Goal: Information Seeking & Learning: Learn about a topic

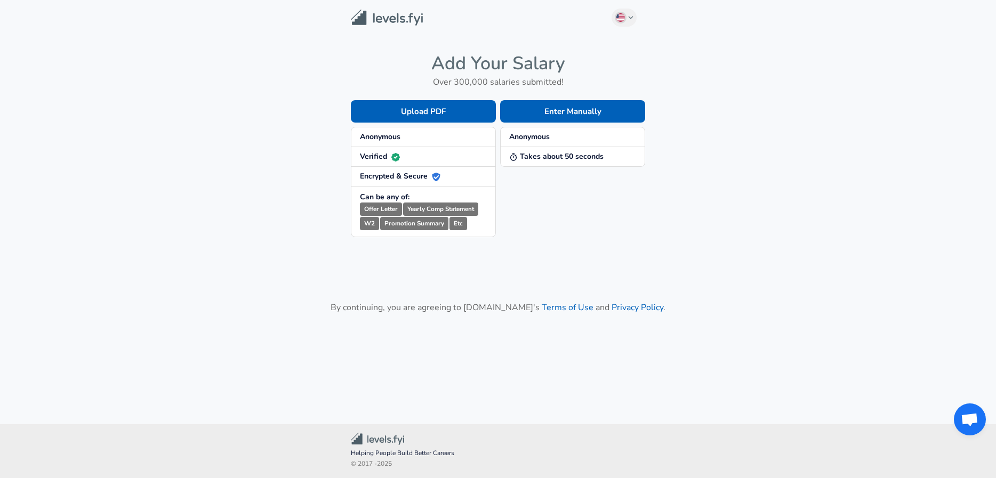
click at [537, 135] on strong "Anonymous" at bounding box center [529, 137] width 41 height 10
click at [586, 108] on button "Enter Manually" at bounding box center [572, 111] width 145 height 22
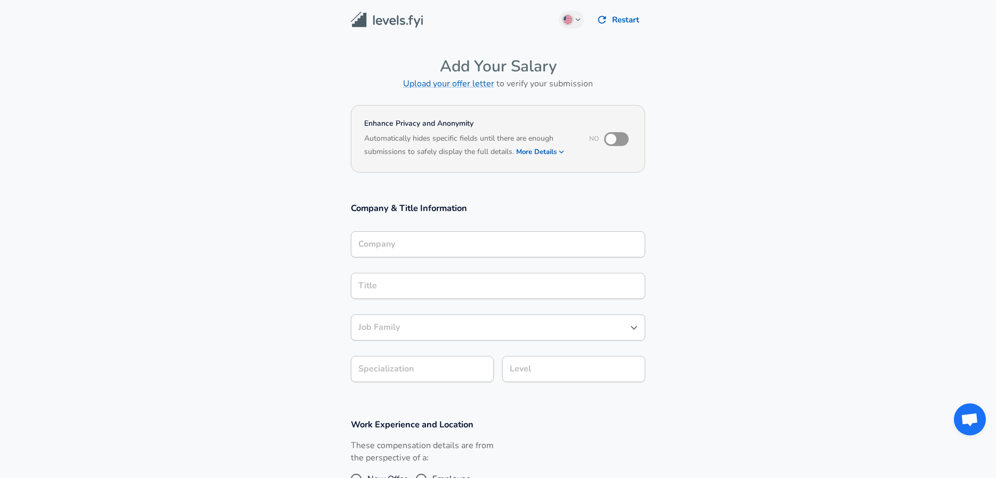
scroll to position [11, 0]
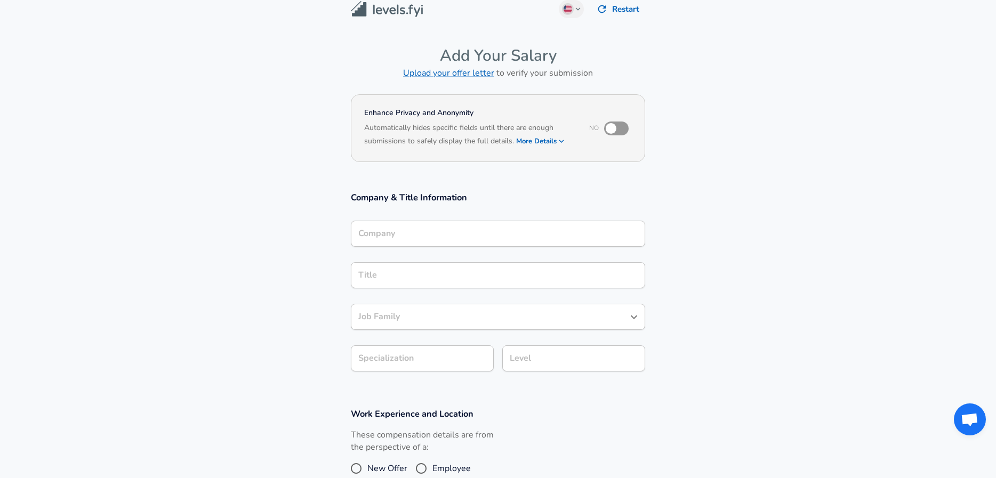
click at [429, 247] on div "Company" at bounding box center [498, 234] width 294 height 26
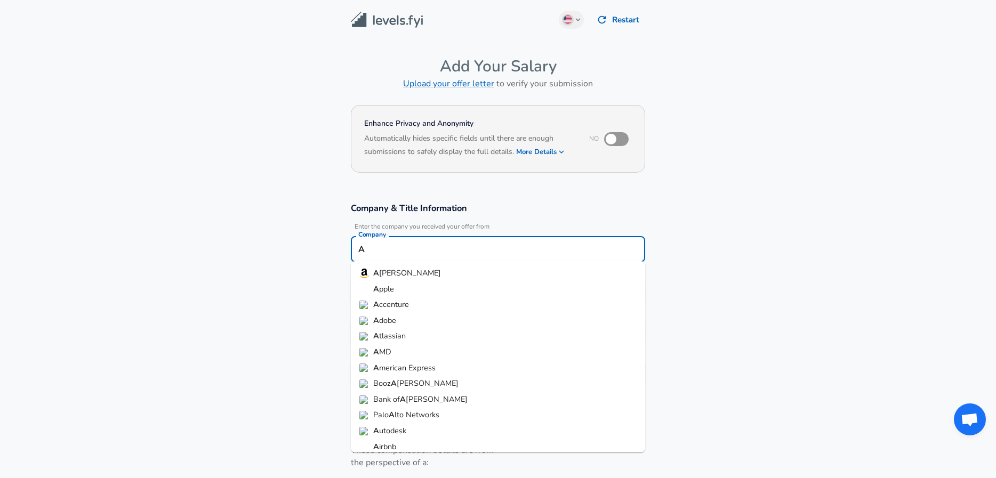
scroll to position [0, 0]
type input "A"
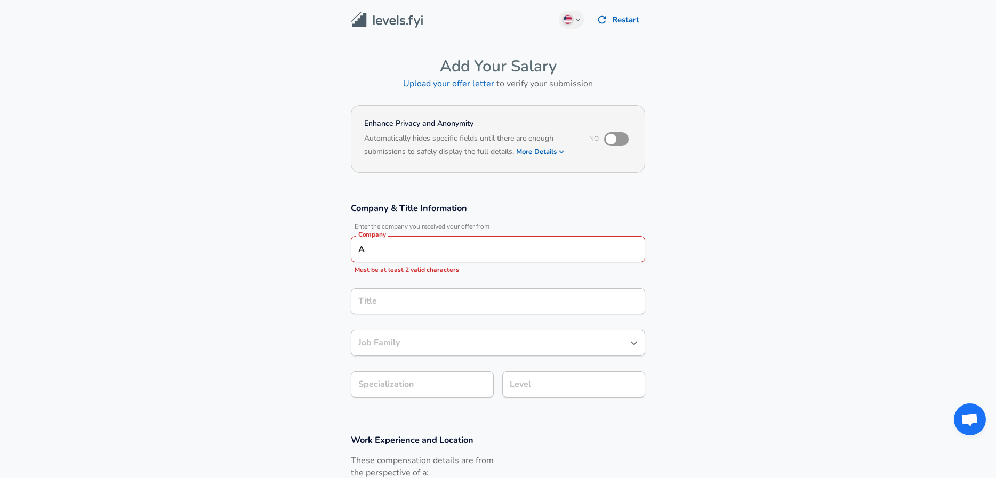
click at [376, 21] on img at bounding box center [387, 20] width 72 height 17
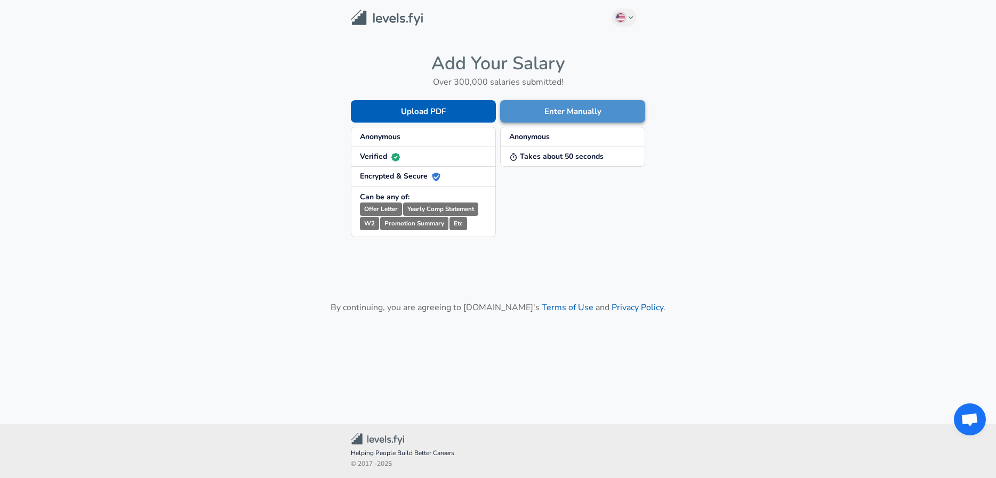
click at [562, 114] on button "Enter Manually" at bounding box center [572, 111] width 145 height 22
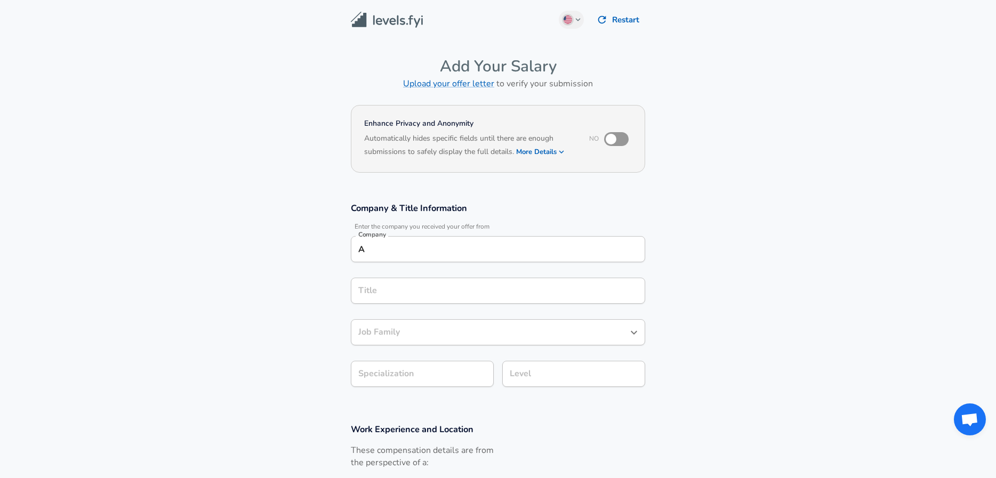
click at [403, 256] on div "A Company" at bounding box center [498, 249] width 294 height 26
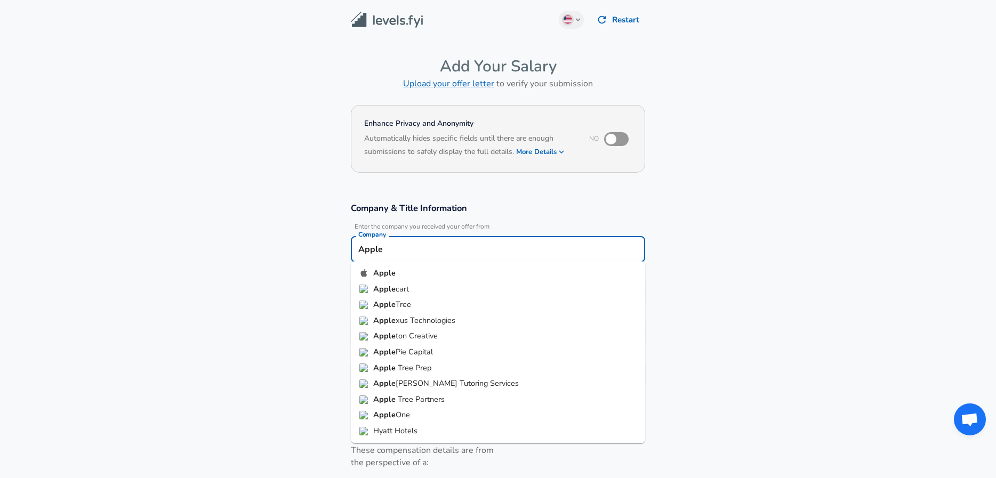
click at [406, 273] on li "Apple" at bounding box center [498, 274] width 294 height 16
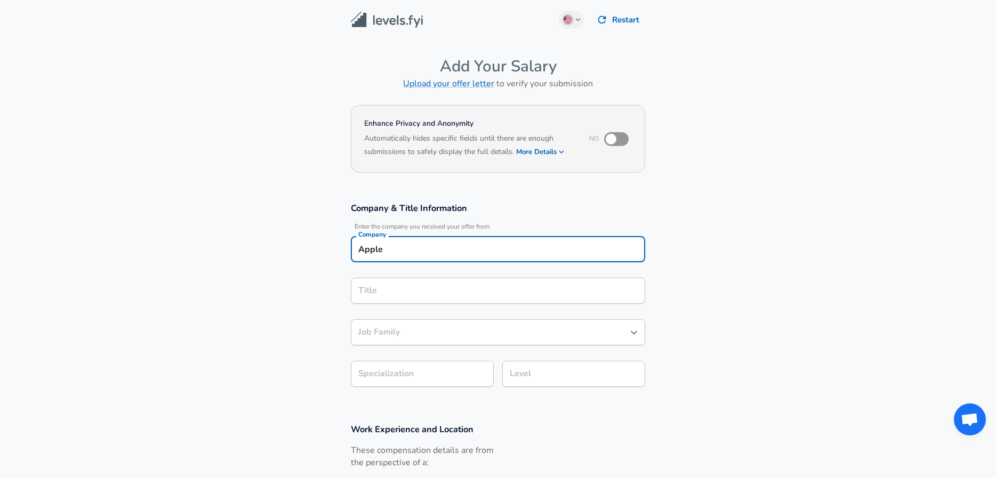
type input "Apple"
click at [391, 293] on input "Title" at bounding box center [498, 291] width 285 height 17
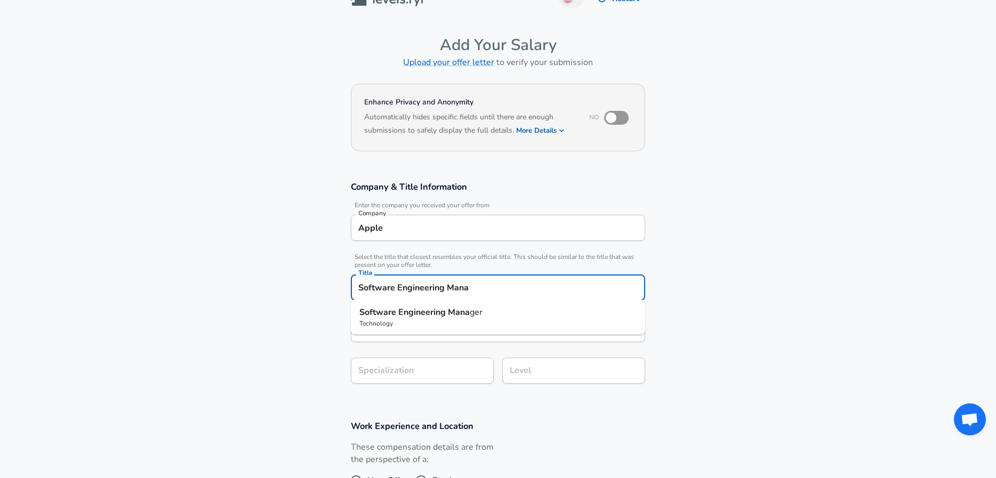
click at [380, 312] on strong "Software" at bounding box center [378, 313] width 39 height 12
type input "Software Engineering Manager"
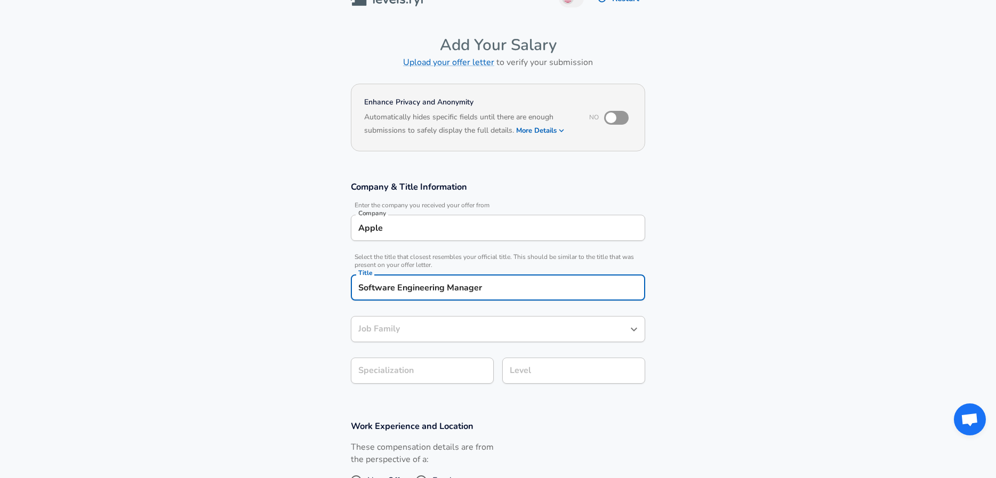
type input "Software Engineering Manager"
click at [379, 326] on input "Software Engineering Manager" at bounding box center [490, 329] width 269 height 17
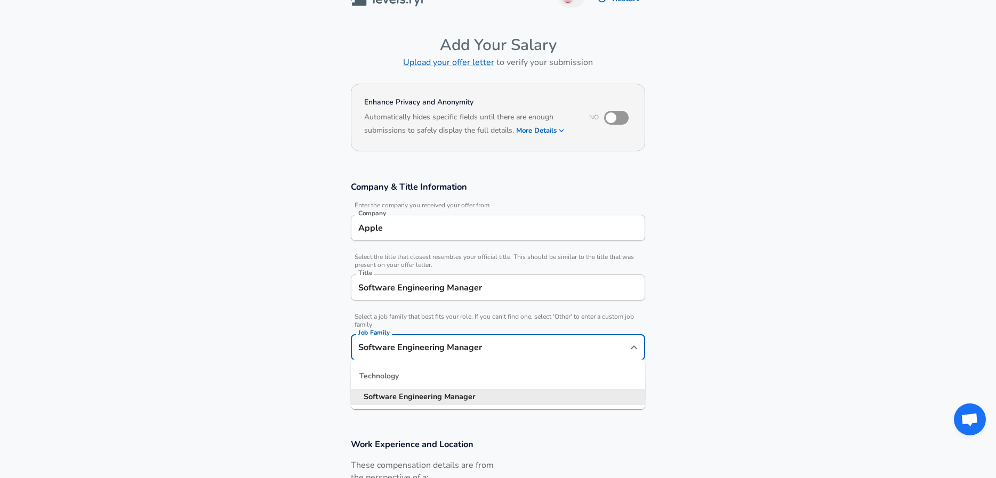
scroll to position [43, 0]
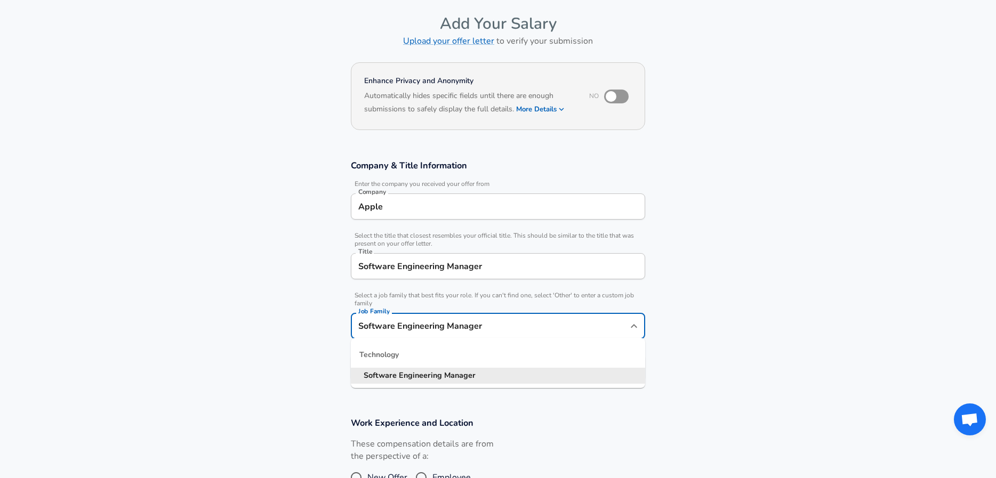
click at [411, 375] on strong "Engineering" at bounding box center [421, 375] width 45 height 11
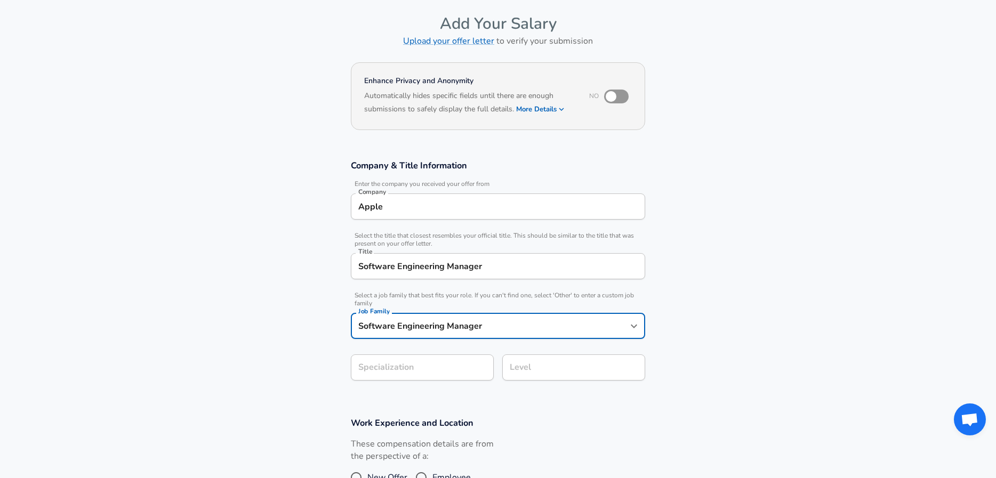
click at [411, 370] on section "Company & Title Information Enter the company you received your offer from Comp…" at bounding box center [498, 276] width 996 height 258
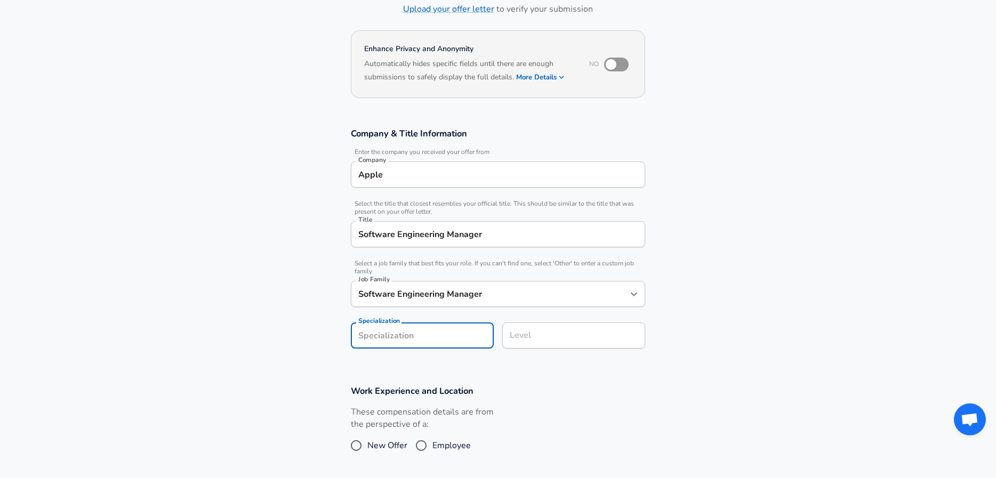
click at [528, 333] on input "Level" at bounding box center [573, 335] width 133 height 17
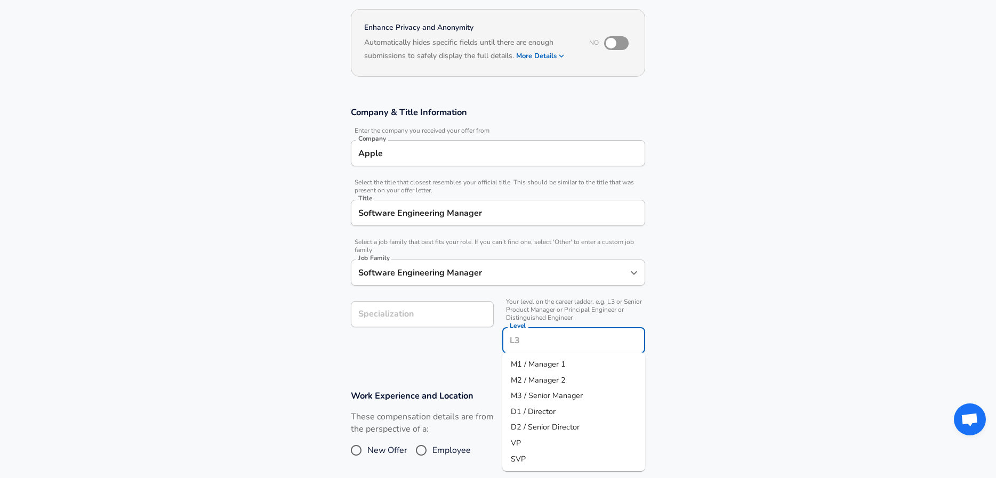
click at [535, 382] on span "M2 / Manager 2" at bounding box center [538, 380] width 55 height 11
type input "M2 / Manager 2"
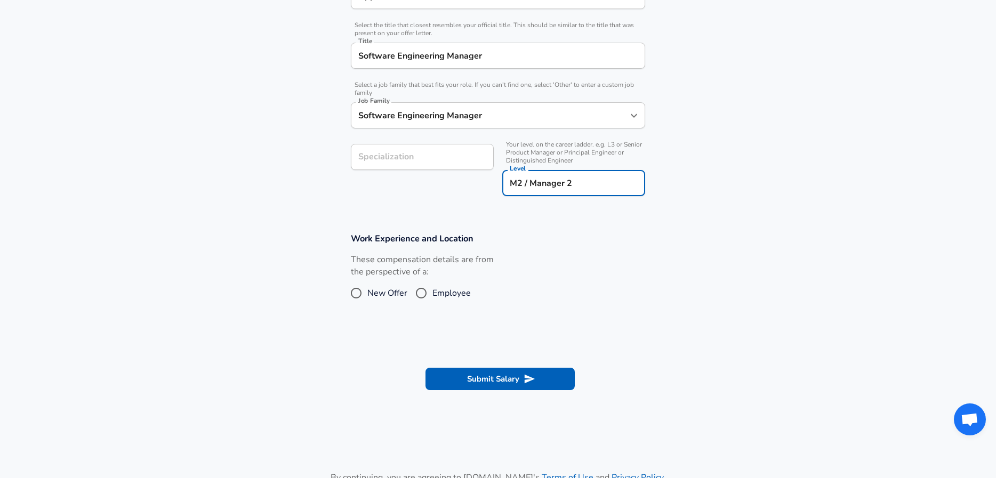
scroll to position [335, 0]
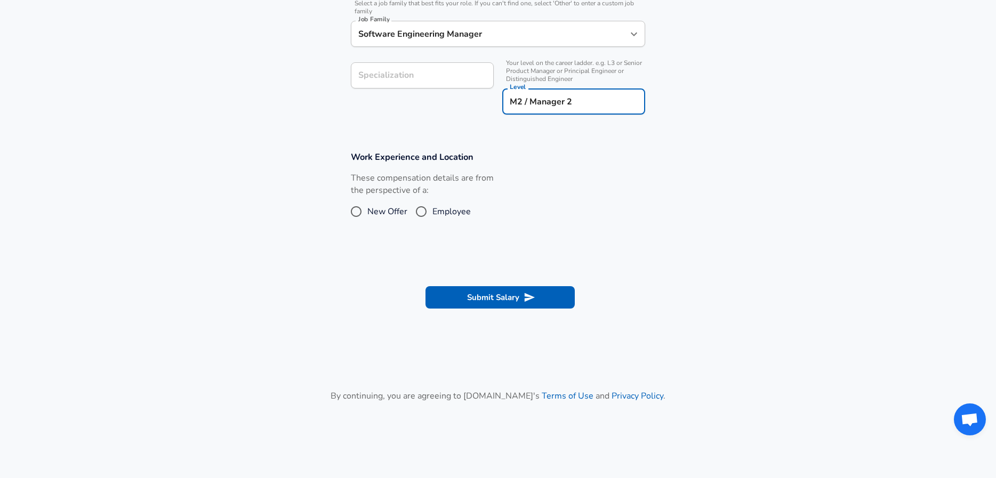
click at [515, 342] on main "English ([GEOGRAPHIC_DATA]) Change Restart Add Your Salary Upload your offer le…" at bounding box center [498, 65] width 996 height 801
click at [429, 213] on input "Employee" at bounding box center [421, 211] width 22 height 17
radio input "true"
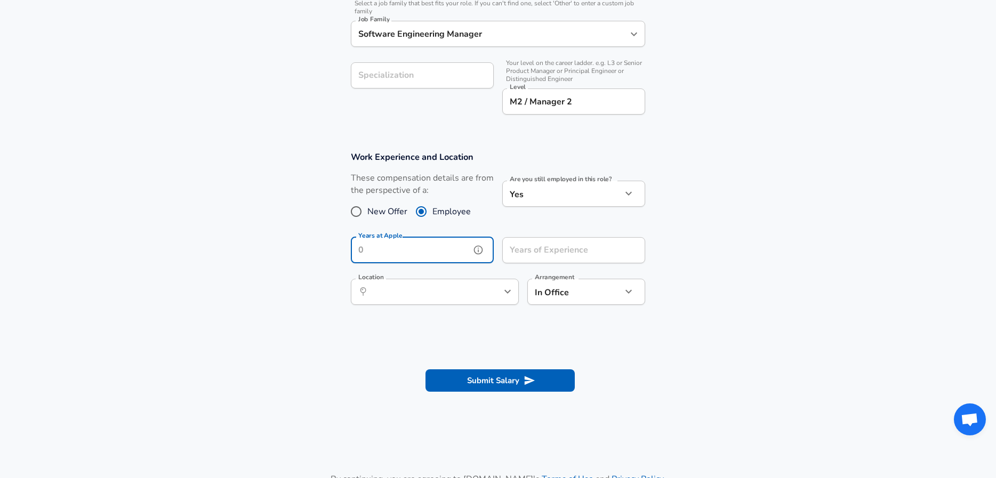
click at [437, 250] on input "Years at Apple" at bounding box center [410, 250] width 119 height 26
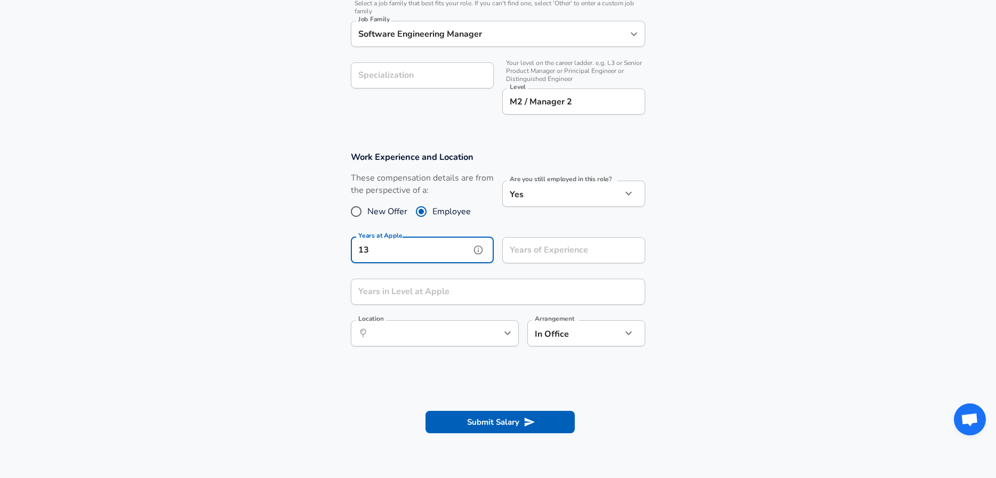
type input "13"
click at [427, 295] on input "Years in Level at Apple" at bounding box center [486, 292] width 271 height 26
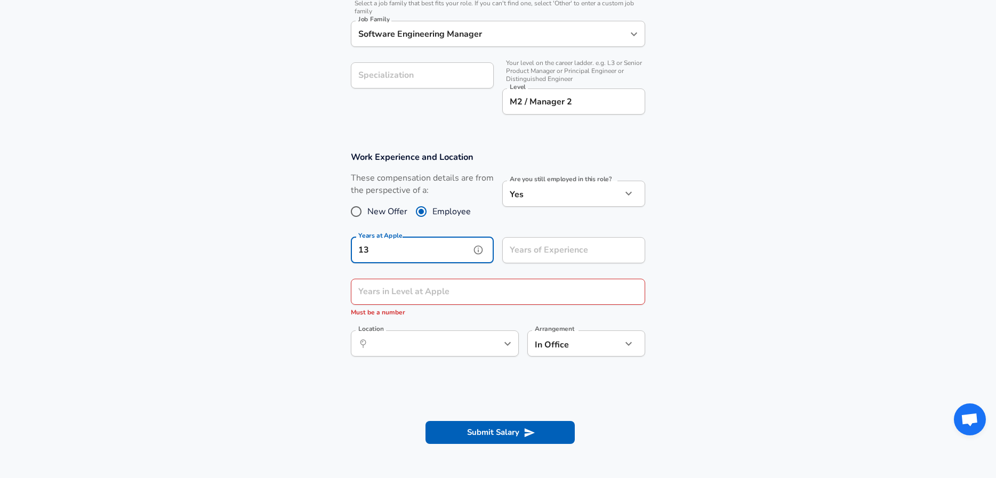
click at [384, 250] on input "13" at bounding box center [410, 250] width 119 height 26
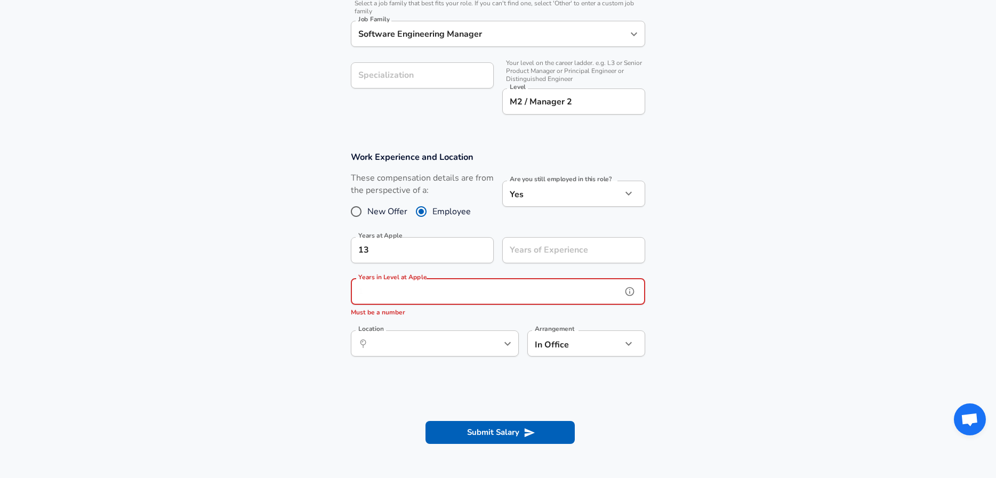
click at [434, 287] on input "Years in Level at Apple" at bounding box center [486, 292] width 271 height 26
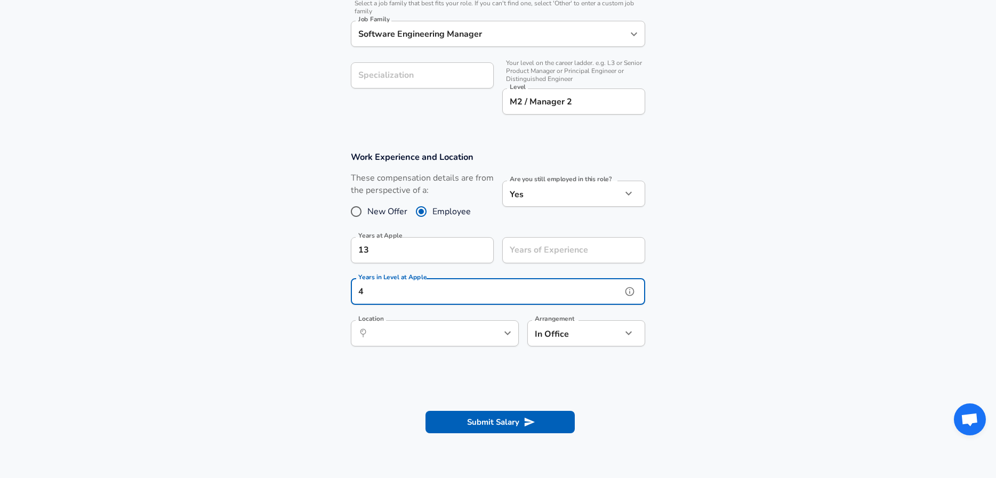
type input "4"
drag, startPoint x: 566, startPoint y: 236, endPoint x: 563, endPoint y: 244, distance: 8.4
click at [566, 237] on input "Years of Experience" at bounding box center [561, 250] width 119 height 26
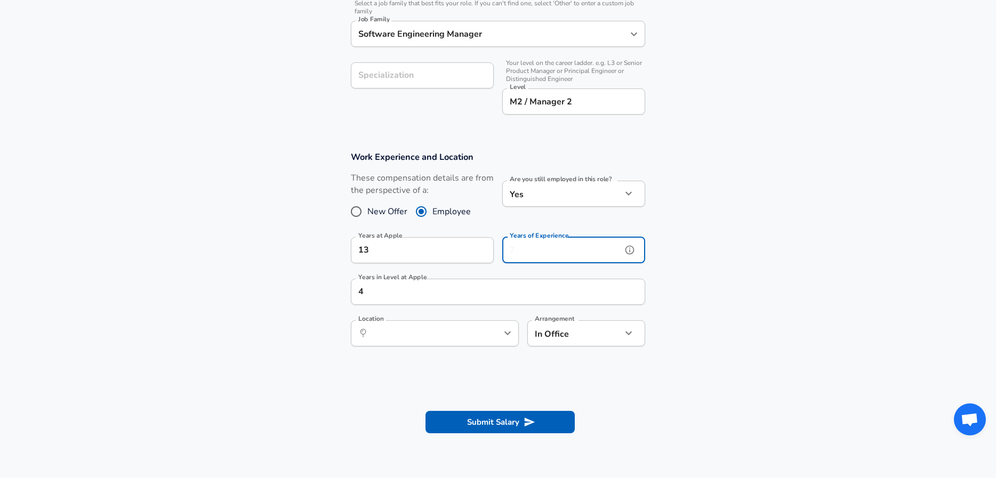
click at [562, 246] on input "Years of Experience" at bounding box center [561, 250] width 119 height 26
type input "21"
click at [462, 335] on input "Location" at bounding box center [422, 333] width 109 height 17
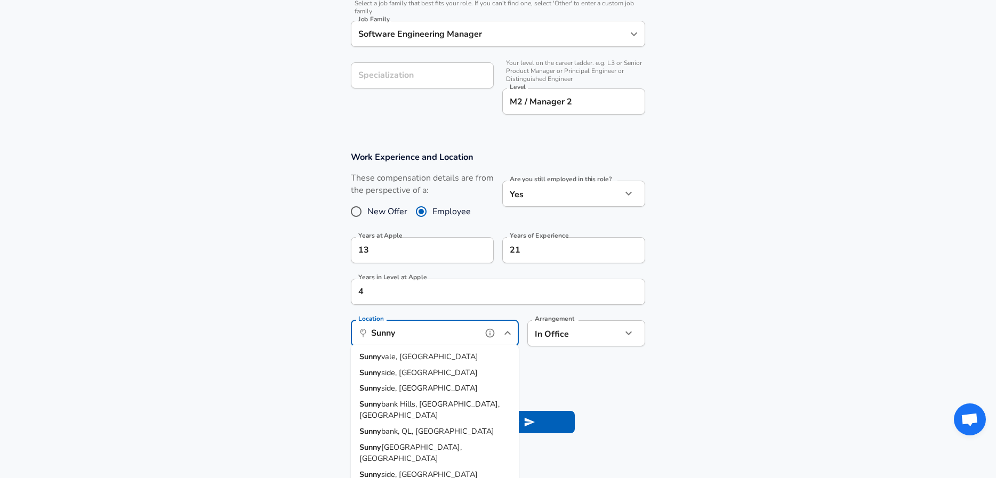
click at [446, 356] on li "Sunny vale, [GEOGRAPHIC_DATA]" at bounding box center [435, 357] width 168 height 16
type input "[GEOGRAPHIC_DATA], [GEOGRAPHIC_DATA]"
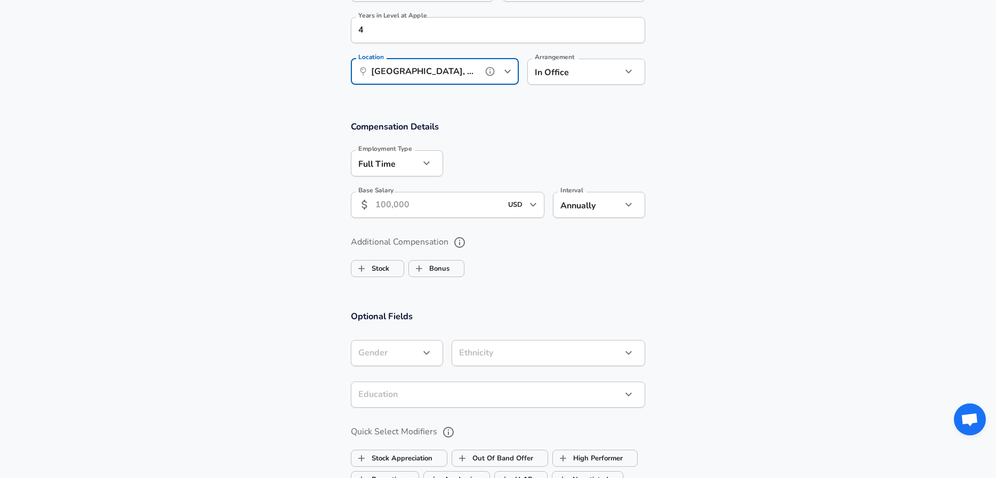
scroll to position [609, 0]
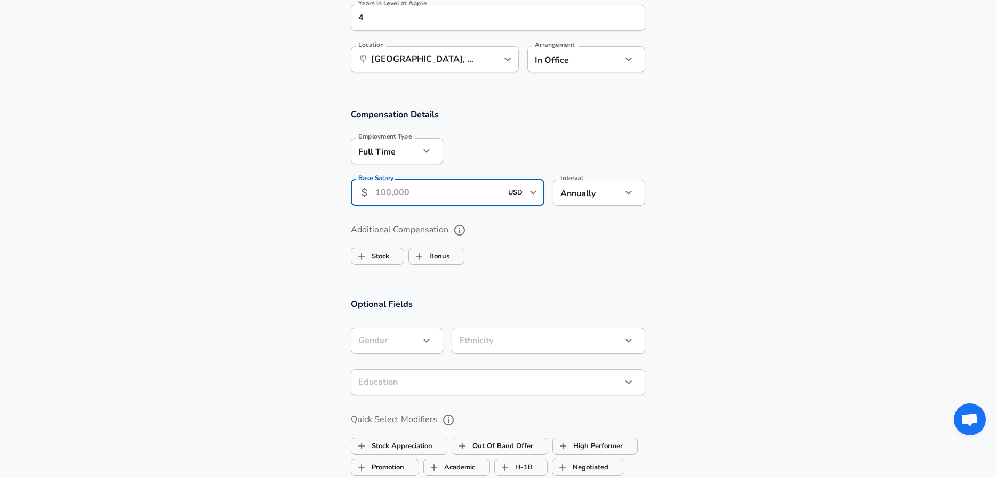
click at [417, 194] on input "Base Salary" at bounding box center [438, 193] width 126 height 26
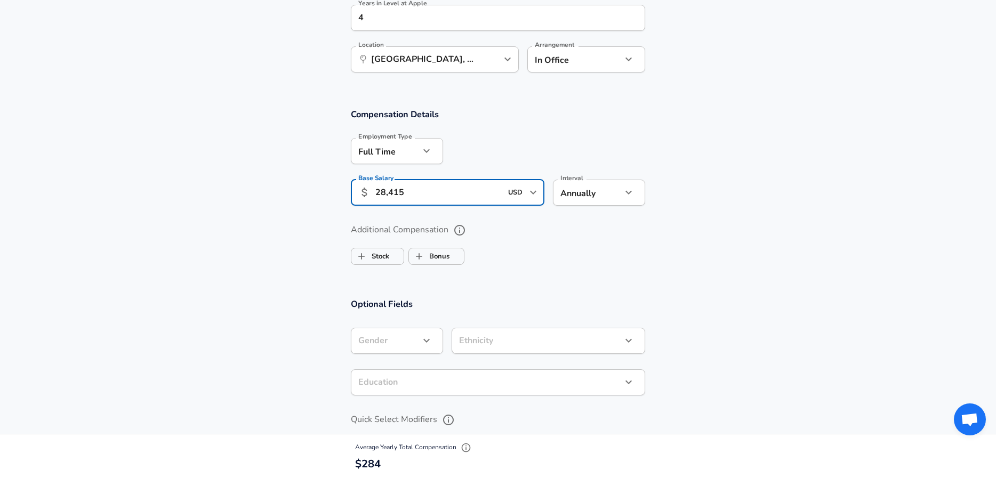
type input "284,151"
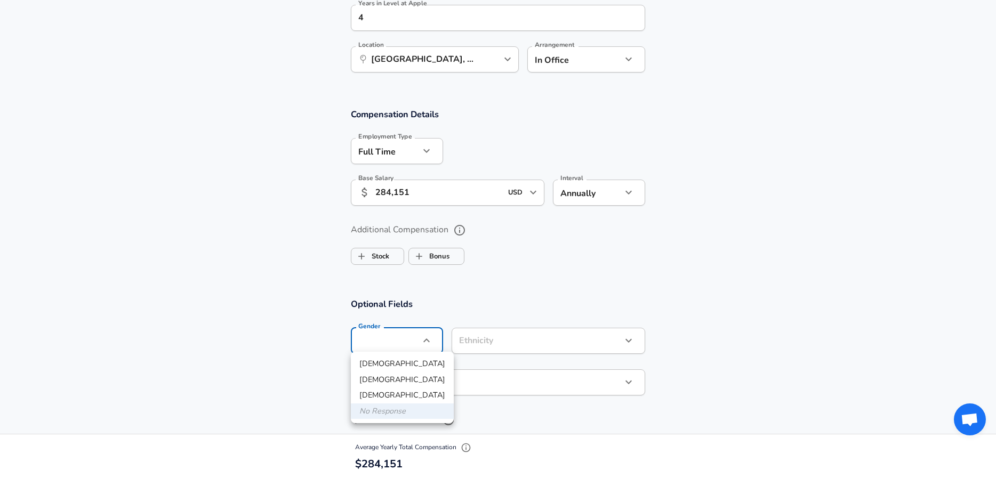
click at [391, 366] on li "[DEMOGRAPHIC_DATA]" at bounding box center [402, 364] width 103 height 16
type input "[DEMOGRAPHIC_DATA]"
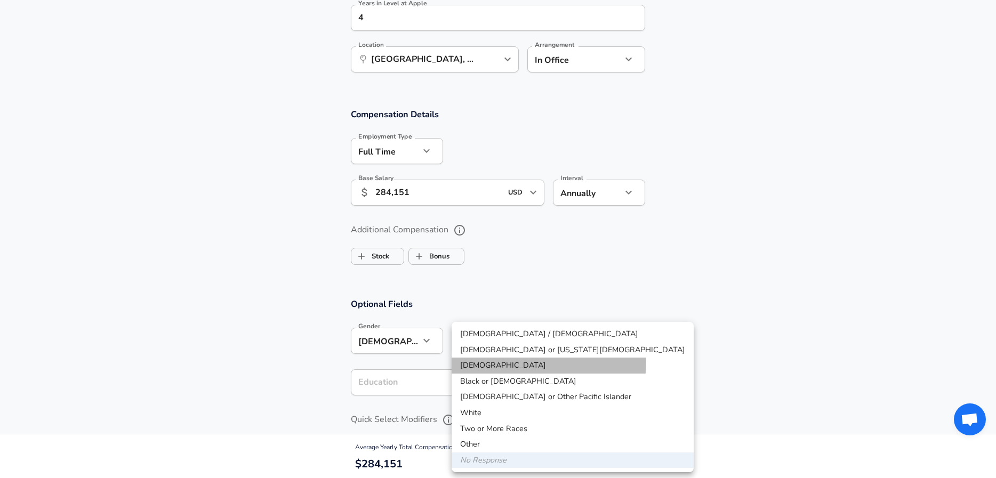
click at [481, 359] on li "[DEMOGRAPHIC_DATA]" at bounding box center [573, 366] width 242 height 16
type input "[DEMOGRAPHIC_DATA]"
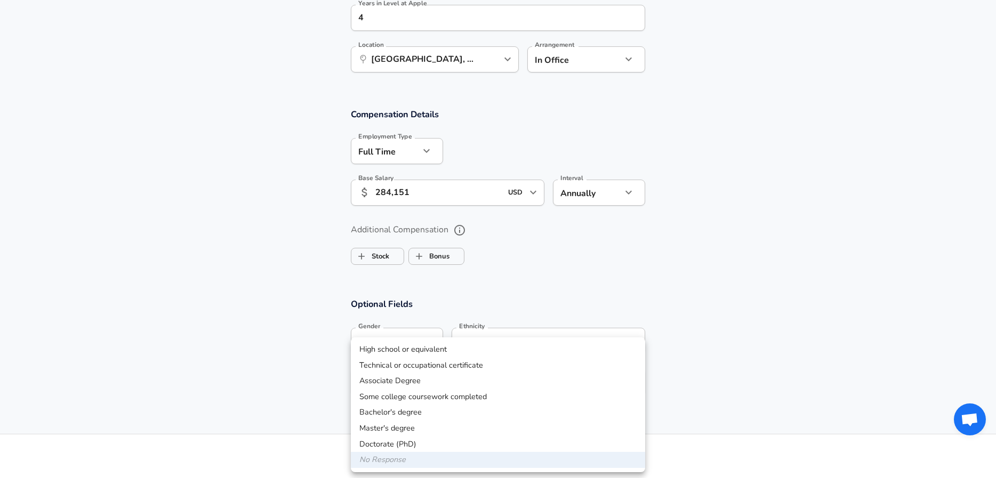
click at [430, 427] on li "Master's degree" at bounding box center [498, 429] width 294 height 16
type input "Masters degree"
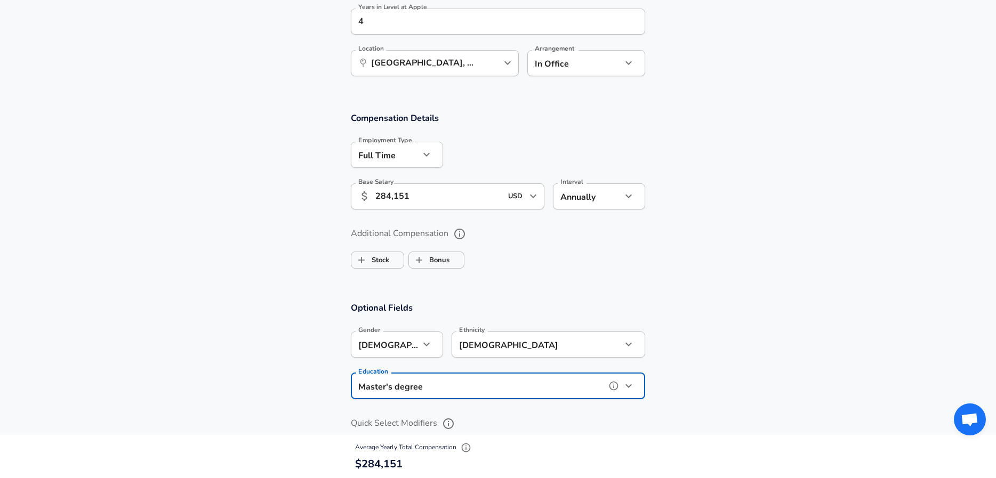
scroll to position [573, 0]
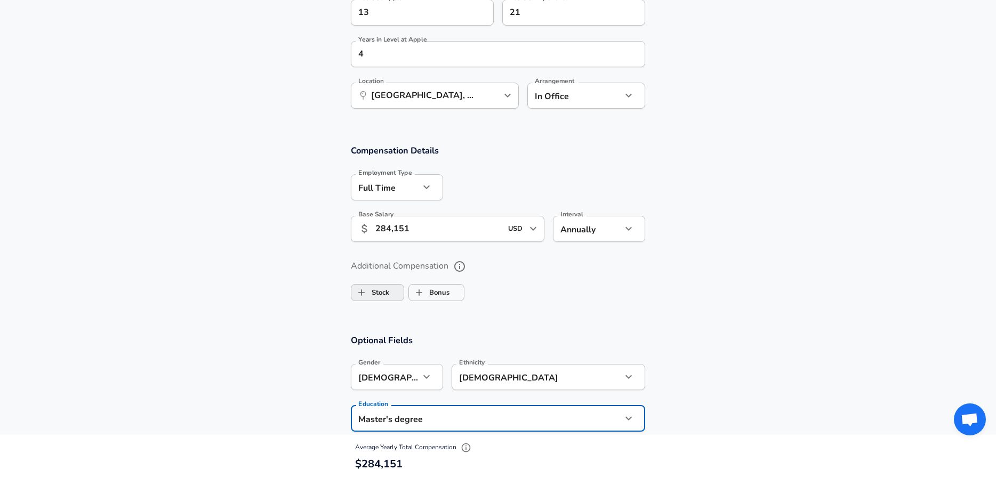
click at [379, 284] on label "Stock" at bounding box center [370, 293] width 38 height 20
checkbox input "true"
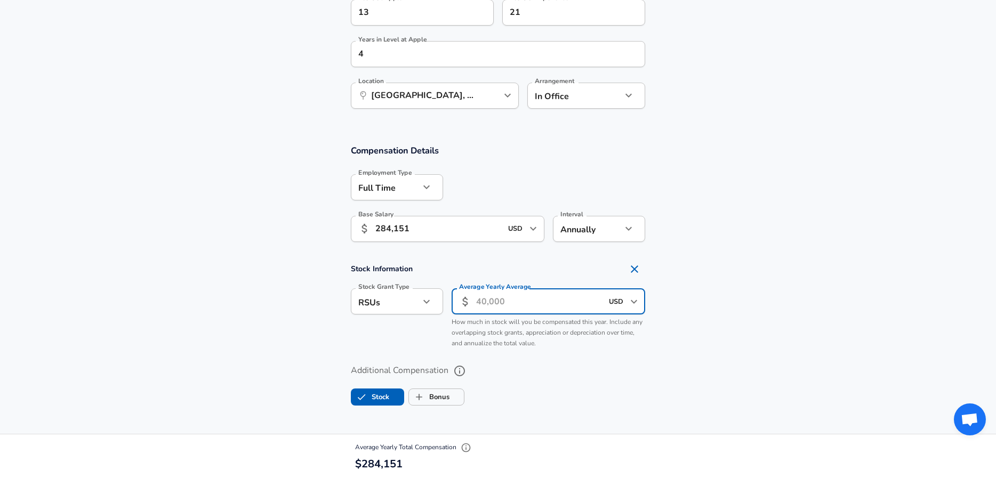
click at [512, 295] on input "Average Yearly Average" at bounding box center [539, 301] width 126 height 26
type input "250,000"
click at [426, 392] on input "Bonus" at bounding box center [419, 397] width 20 height 20
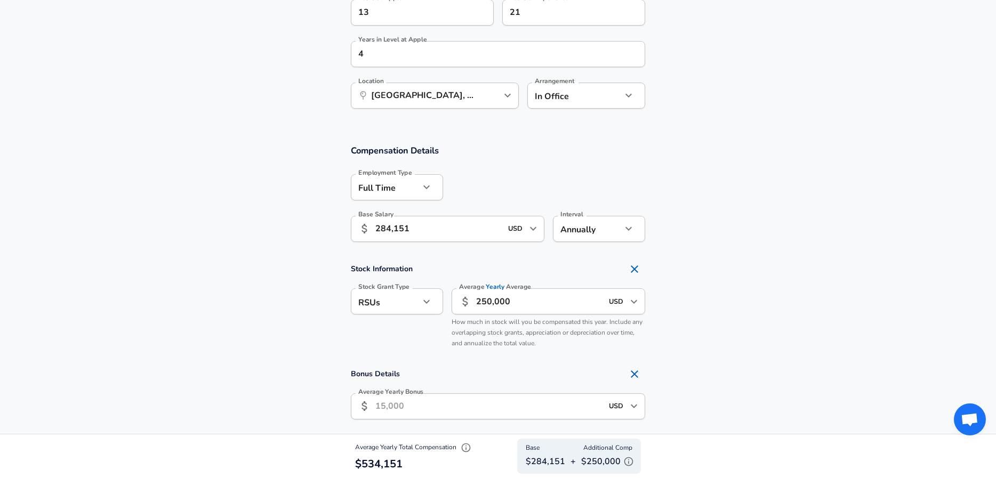
checkbox input "true"
click at [430, 409] on input "Average Yearly Bonus" at bounding box center [488, 407] width 227 height 26
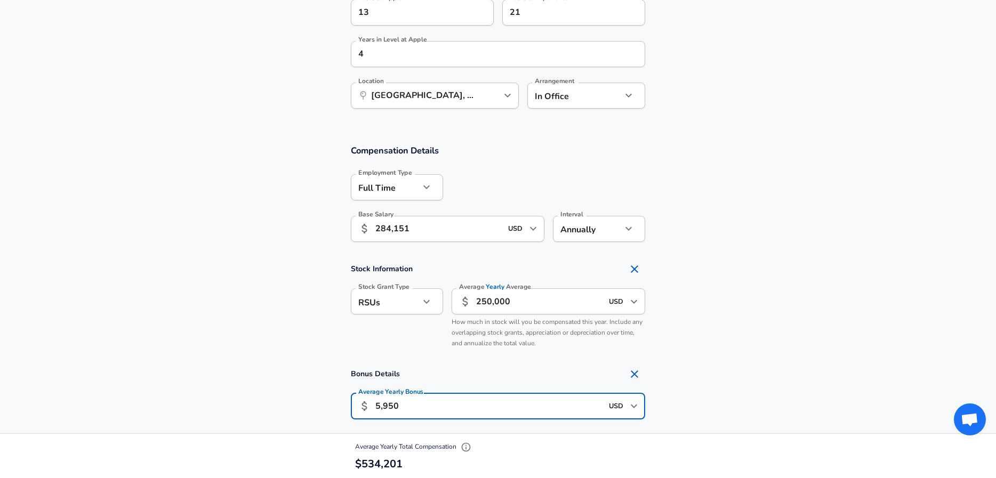
type input "59,500"
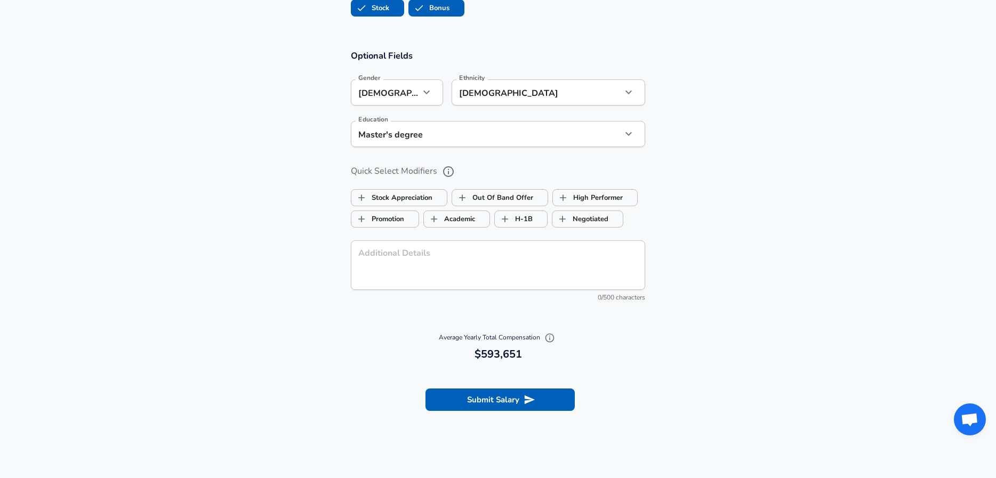
scroll to position [1093, 0]
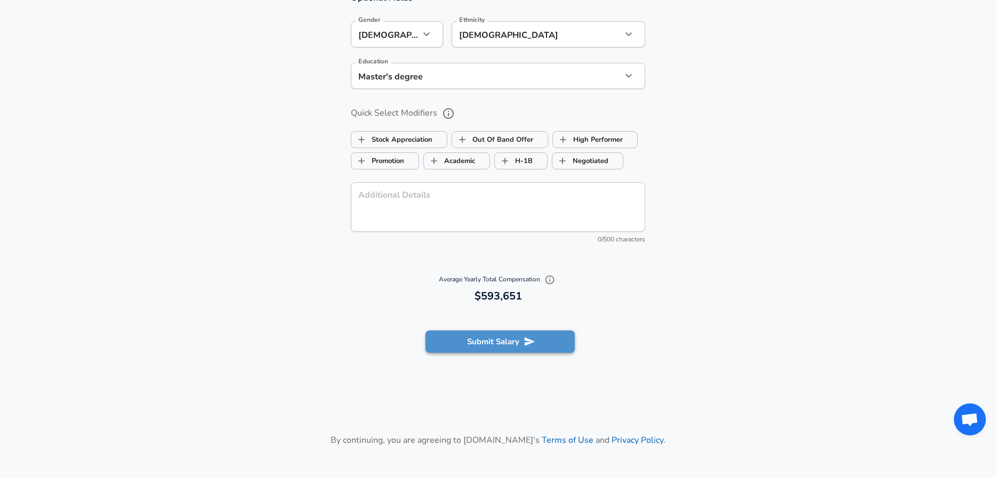
click at [461, 343] on button "Submit Salary" at bounding box center [499, 342] width 149 height 22
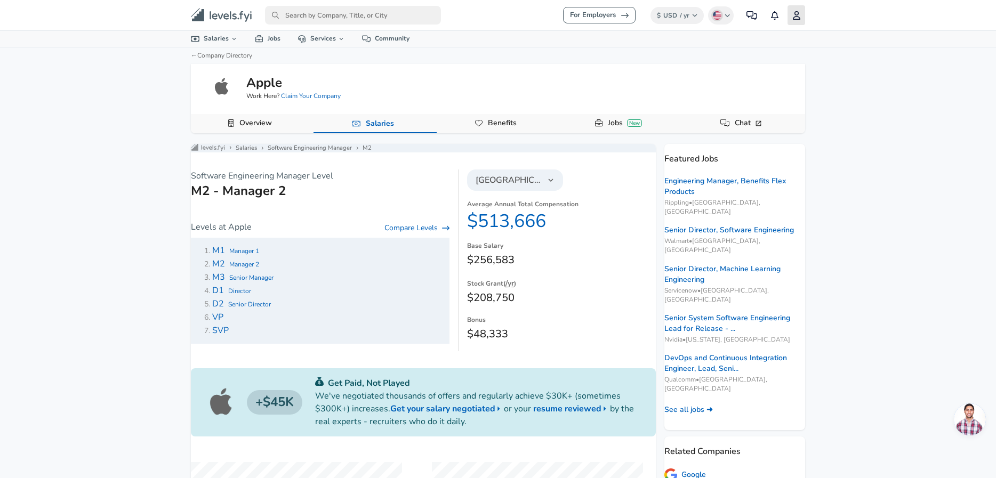
click at [799, 18] on icon "primary" at bounding box center [796, 15] width 7 height 9
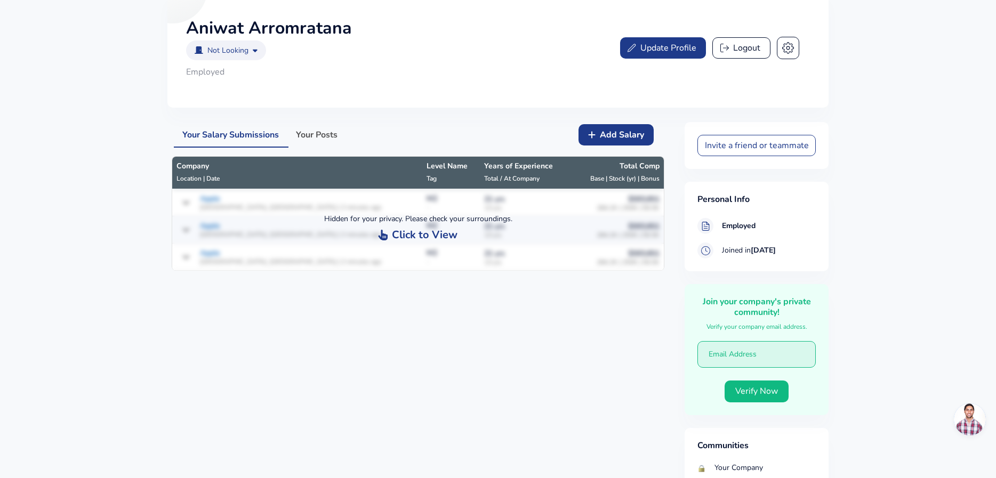
scroll to position [92, 0]
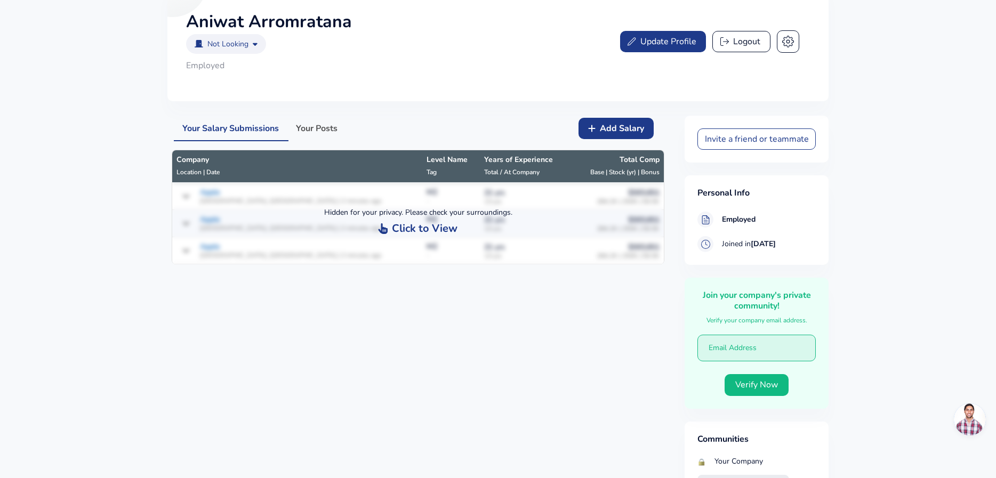
click at [361, 228] on div at bounding box center [418, 223] width 492 height 82
click at [503, 182] on div at bounding box center [418, 223] width 492 height 82
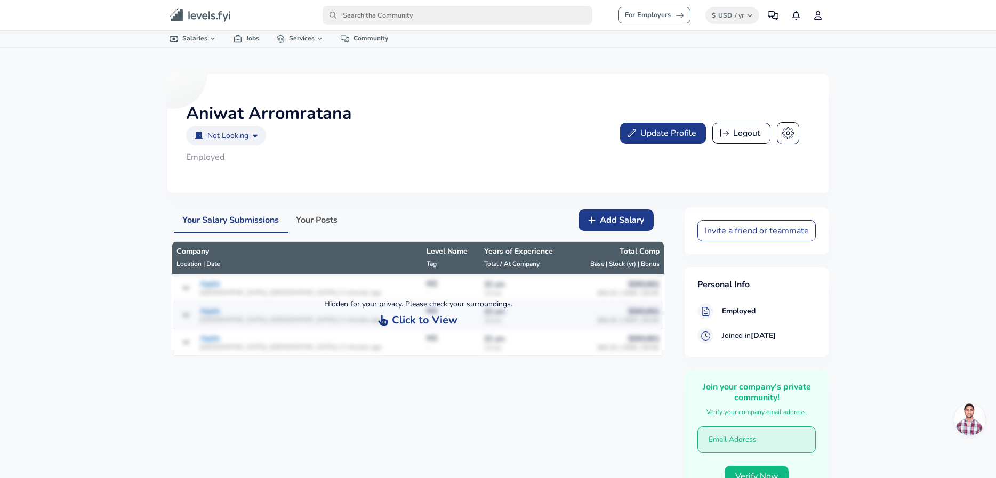
scroll to position [0, 0]
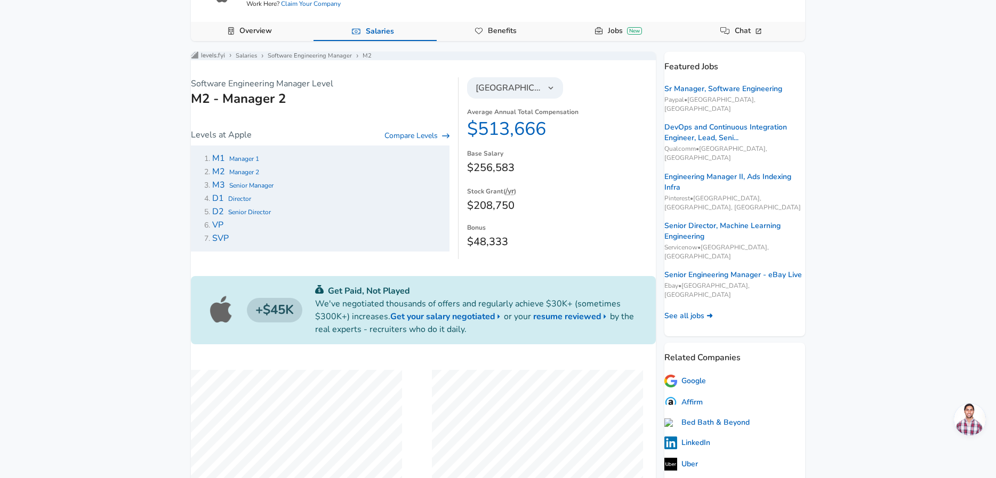
scroll to position [28, 0]
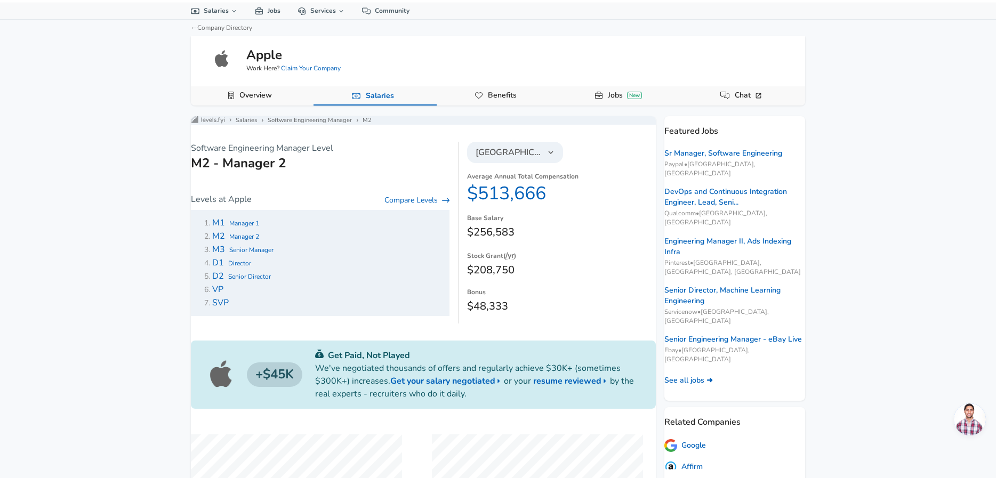
click at [511, 159] on span "United States" at bounding box center [509, 152] width 66 height 13
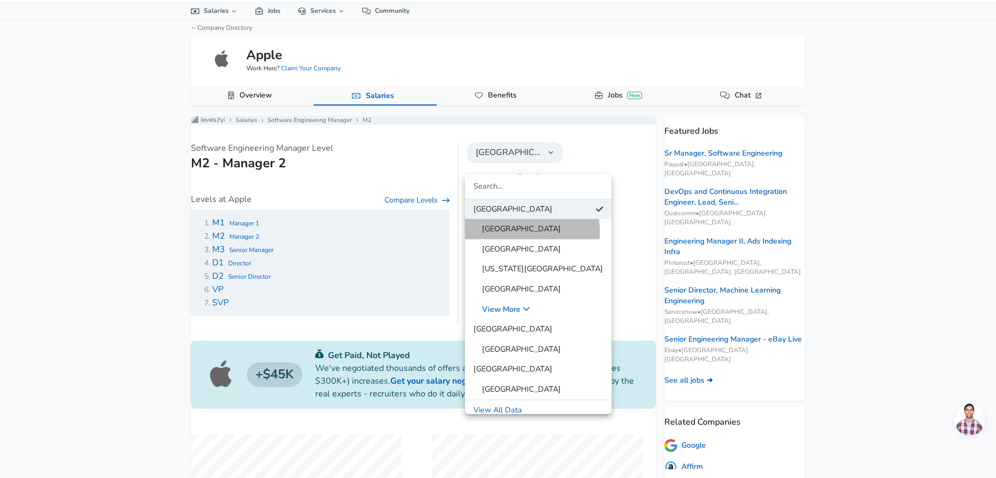
click at [512, 231] on span "San Francisco Bay Area" at bounding box center [516, 229] width 87 height 12
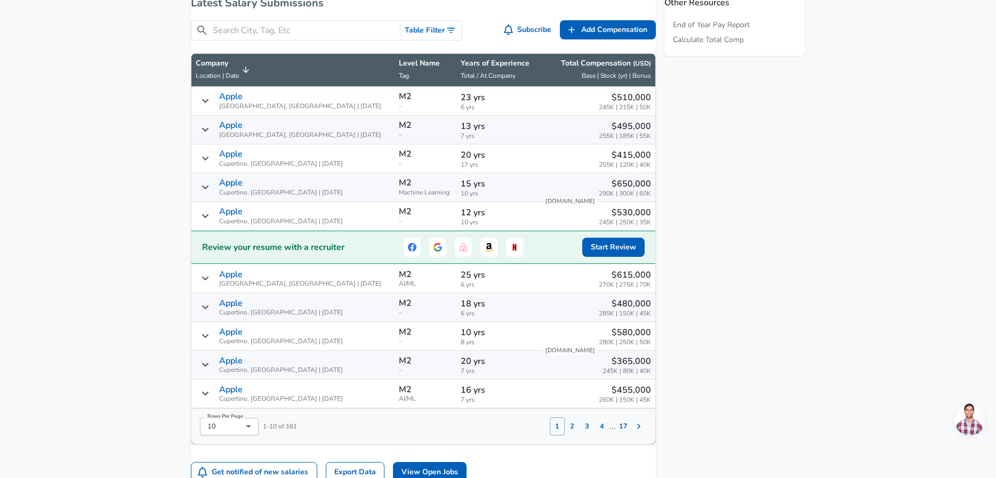
scroll to position [629, 0]
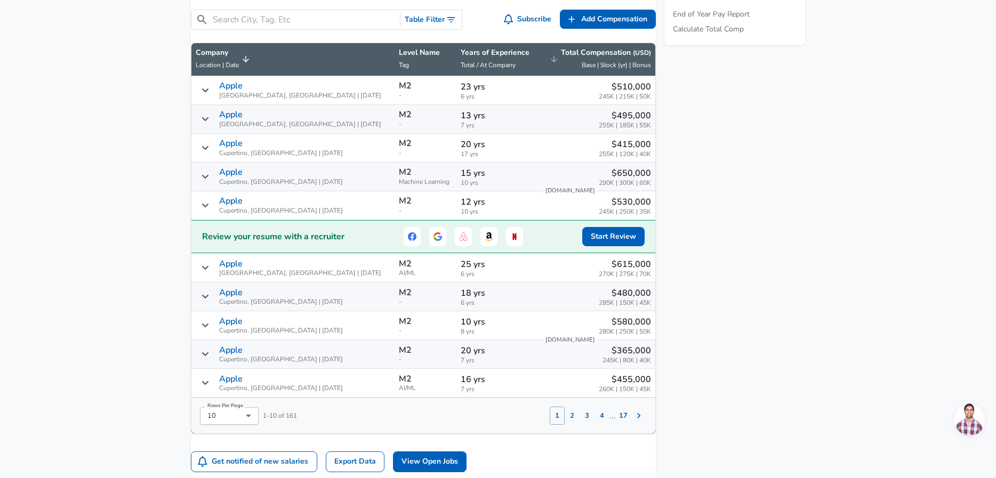
click at [582, 58] on p "Total Compensation ( USD )" at bounding box center [606, 52] width 90 height 11
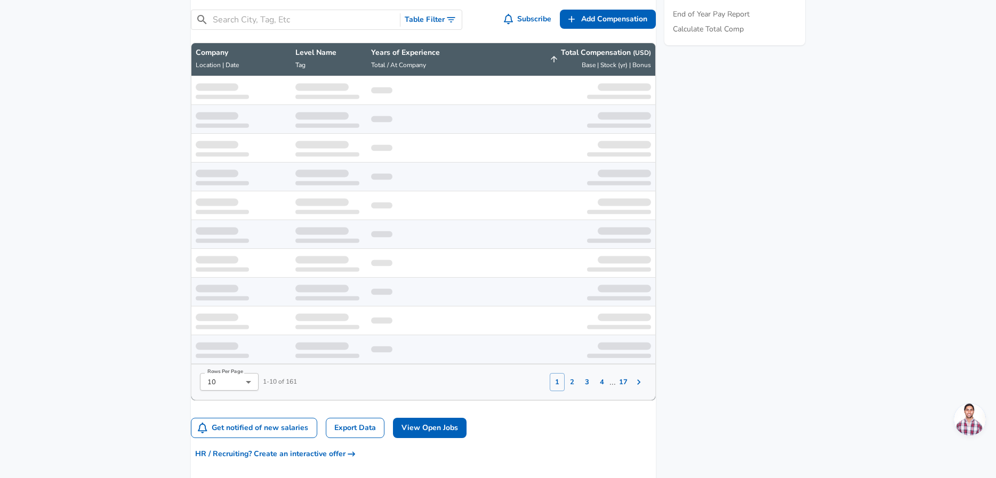
click at [582, 58] on p "Total Compensation ( USD )" at bounding box center [606, 52] width 90 height 11
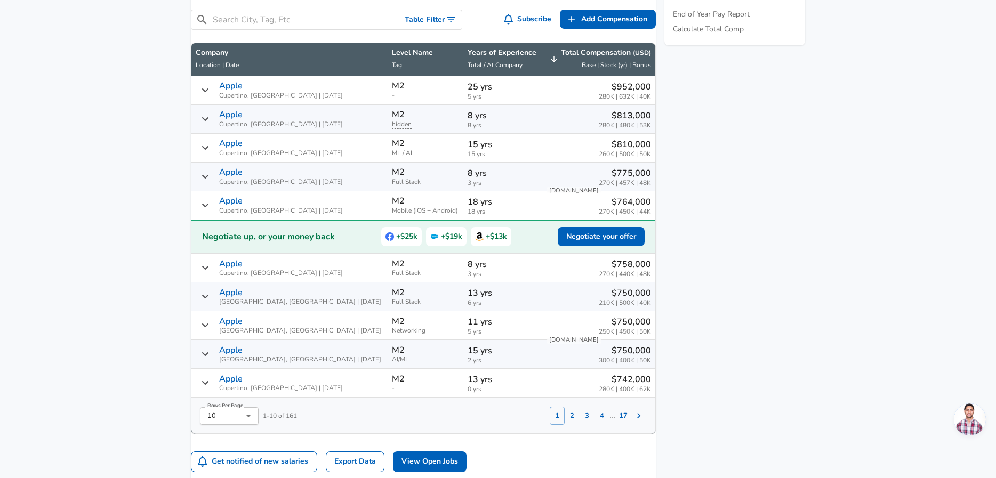
click at [580, 425] on button "3" at bounding box center [587, 416] width 15 height 18
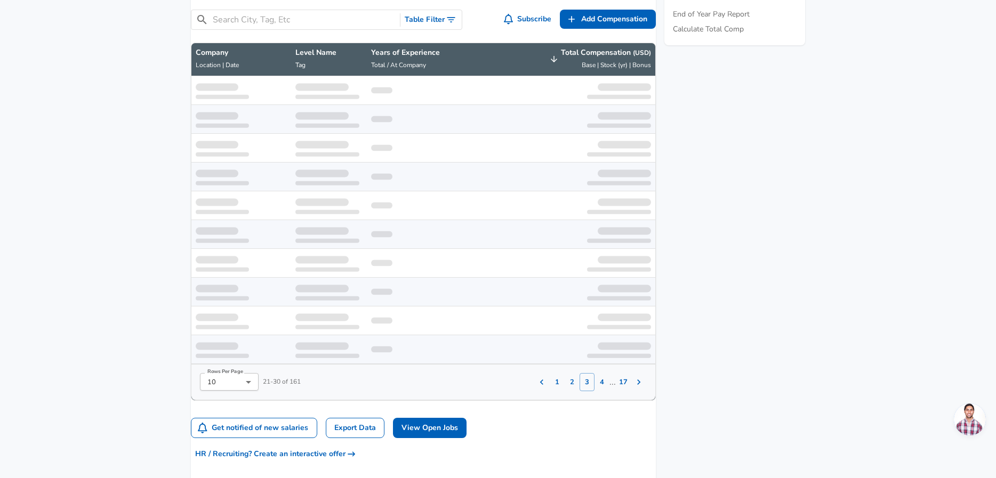
scroll to position [670, 0]
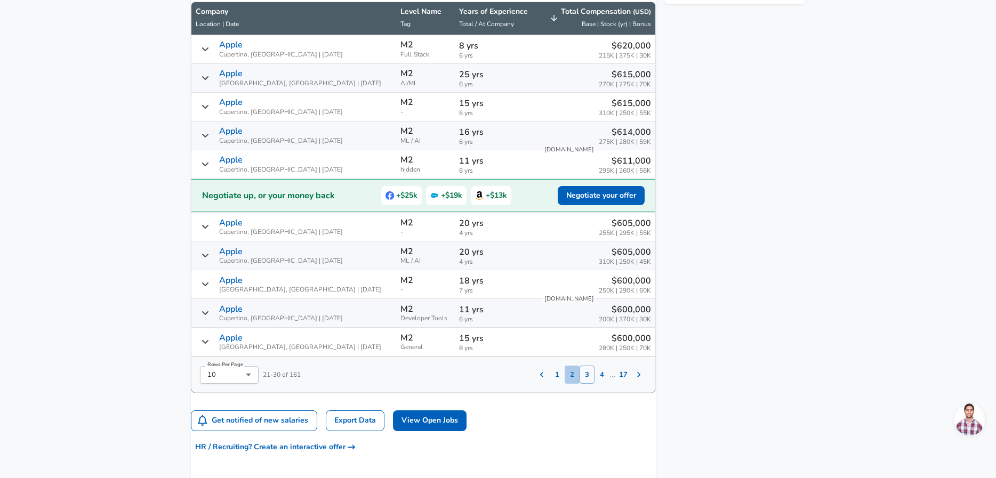
click at [565, 379] on button "2" at bounding box center [572, 375] width 15 height 18
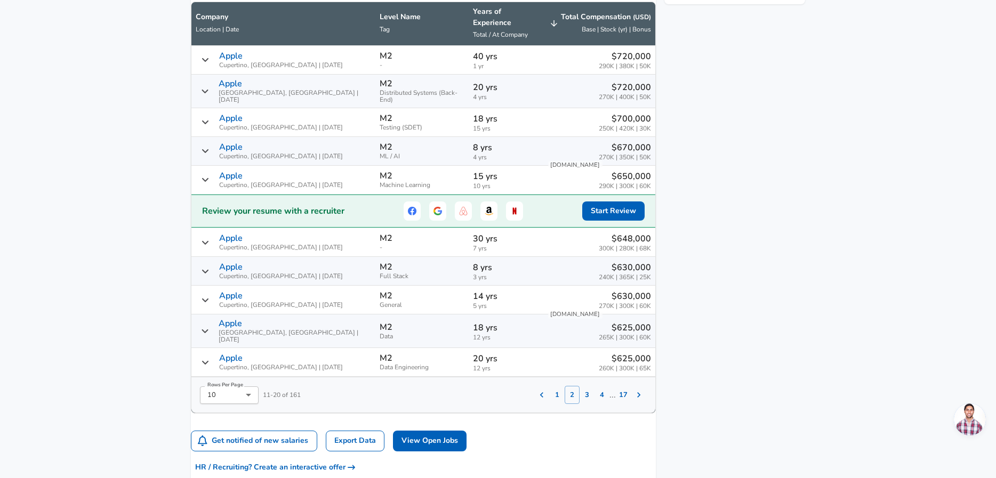
click at [580, 386] on button "3" at bounding box center [587, 395] width 15 height 18
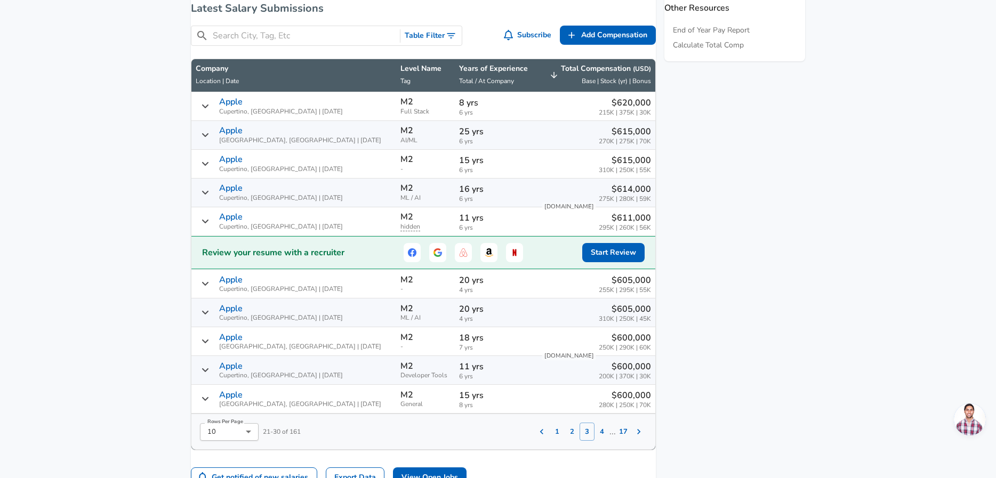
scroll to position [615, 0]
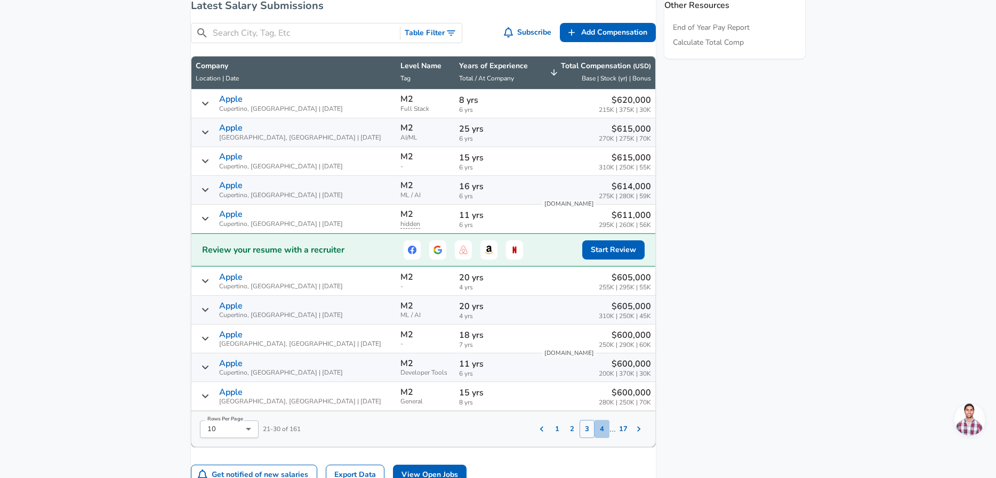
click at [595, 438] on button "4" at bounding box center [602, 429] width 15 height 18
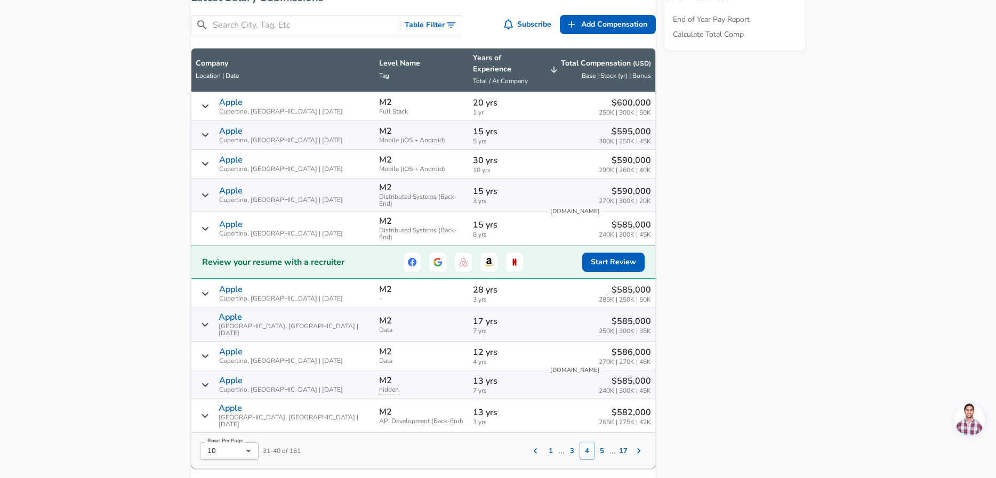
scroll to position [622, 0]
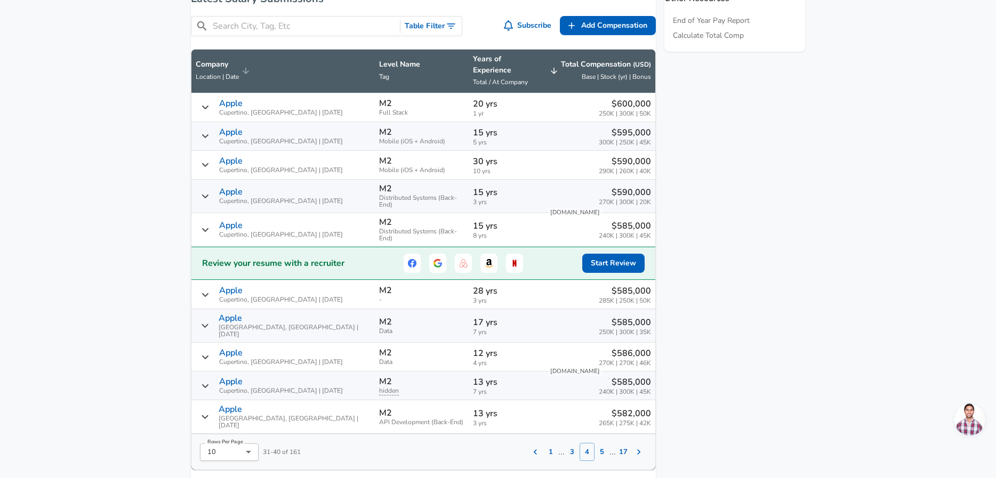
click at [239, 77] on span "Location | Date" at bounding box center [217, 77] width 43 height 9
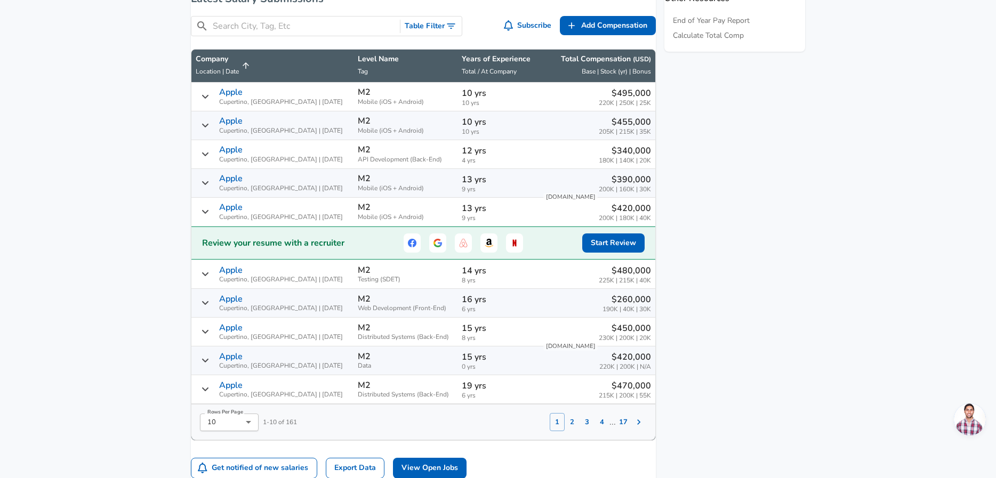
click at [239, 76] on span "Location | Date" at bounding box center [217, 71] width 43 height 9
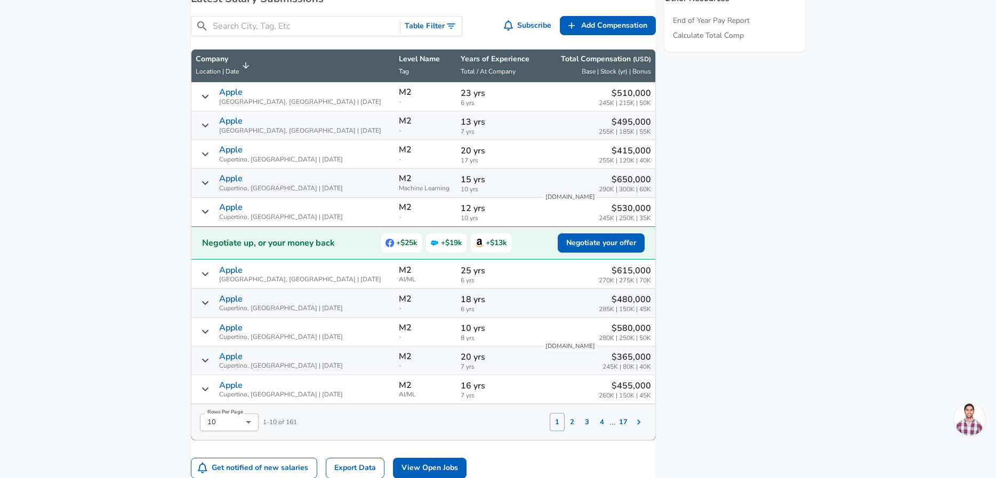
click at [565, 429] on button "2" at bounding box center [572, 422] width 15 height 18
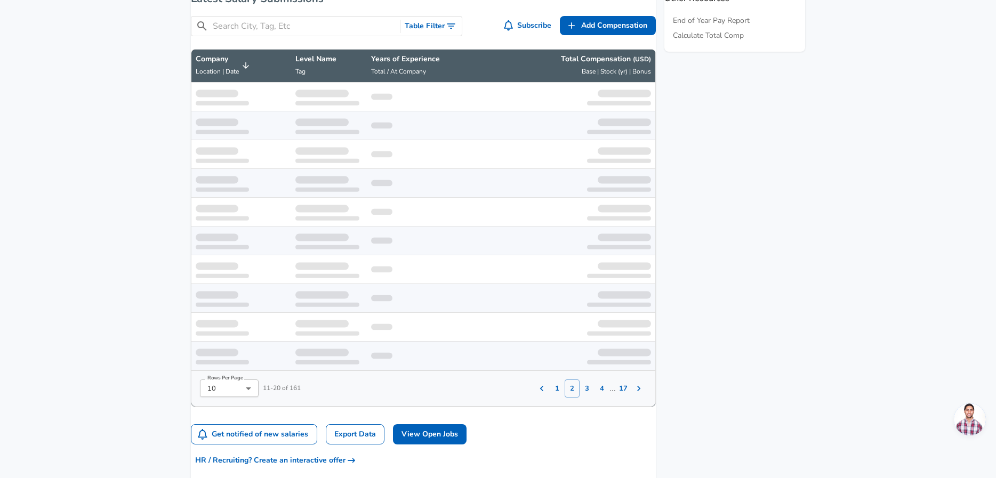
scroll to position [670, 0]
